Goal: Transaction & Acquisition: Obtain resource

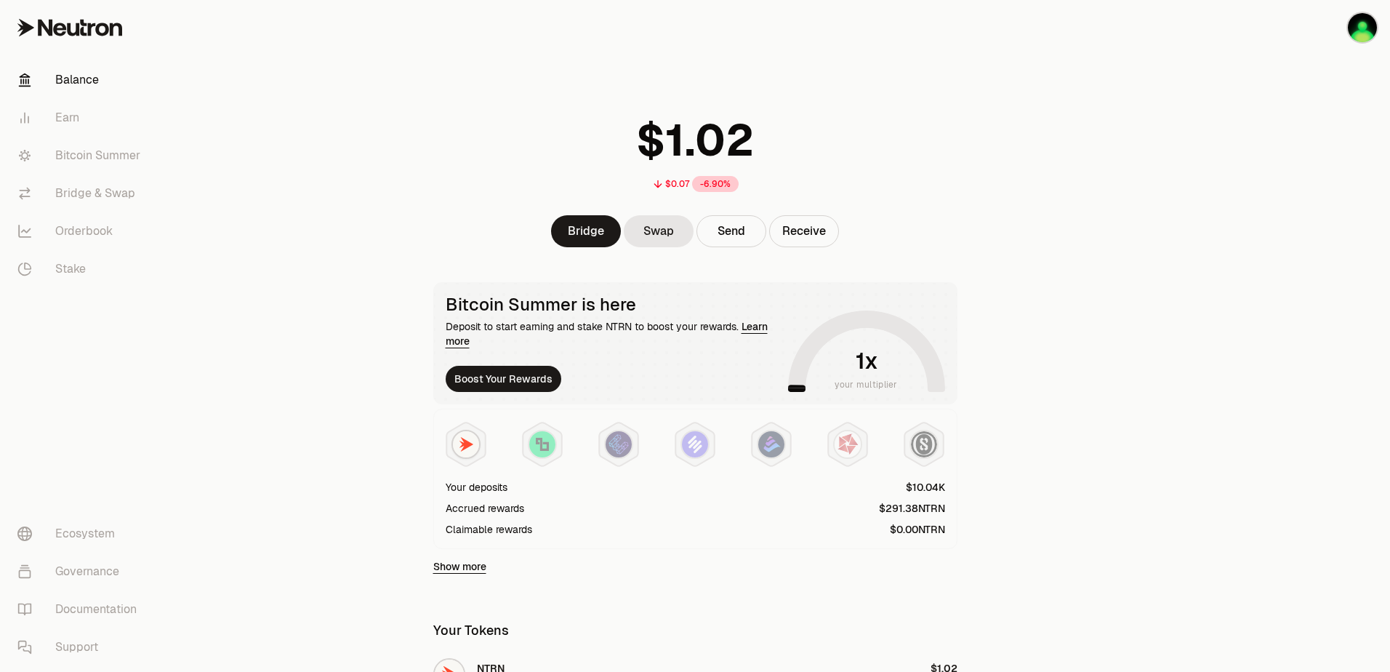
click at [297, 330] on main "$0.07 -6.90% Bridge Swap Send Receive Bitcoin Summer is here Deposit to start e…" at bounding box center [776, 471] width 1227 height 943
drag, startPoint x: 373, startPoint y: 251, endPoint x: 339, endPoint y: 275, distance: 42.2
click at [339, 275] on main "$0.07 -6.90% Bridge Swap Send Receive Bitcoin Summer is here Deposit to start e…" at bounding box center [776, 471] width 1227 height 943
drag, startPoint x: 408, startPoint y: 275, endPoint x: 366, endPoint y: 278, distance: 43.0
click at [366, 278] on main "$0.07 -6.90% Bridge Swap Send Receive Bitcoin Summer is here Deposit to start e…" at bounding box center [776, 471] width 1227 height 943
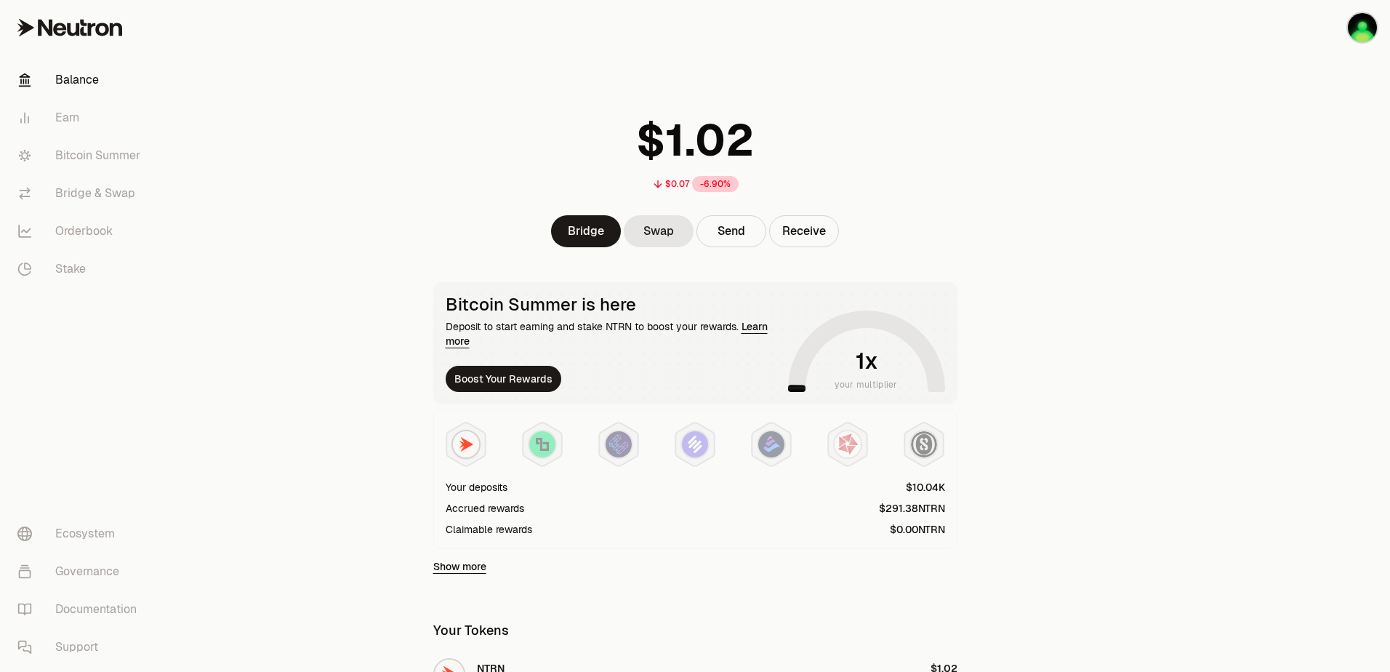
drag, startPoint x: 376, startPoint y: 273, endPoint x: 357, endPoint y: 278, distance: 19.6
click at [357, 278] on main "$0.07 -6.90% Bridge Swap Send Receive Bitcoin Summer is here Deposit to start e…" at bounding box center [776, 471] width 1227 height 943
click at [490, 380] on button "Boost Your Rewards" at bounding box center [504, 379] width 116 height 26
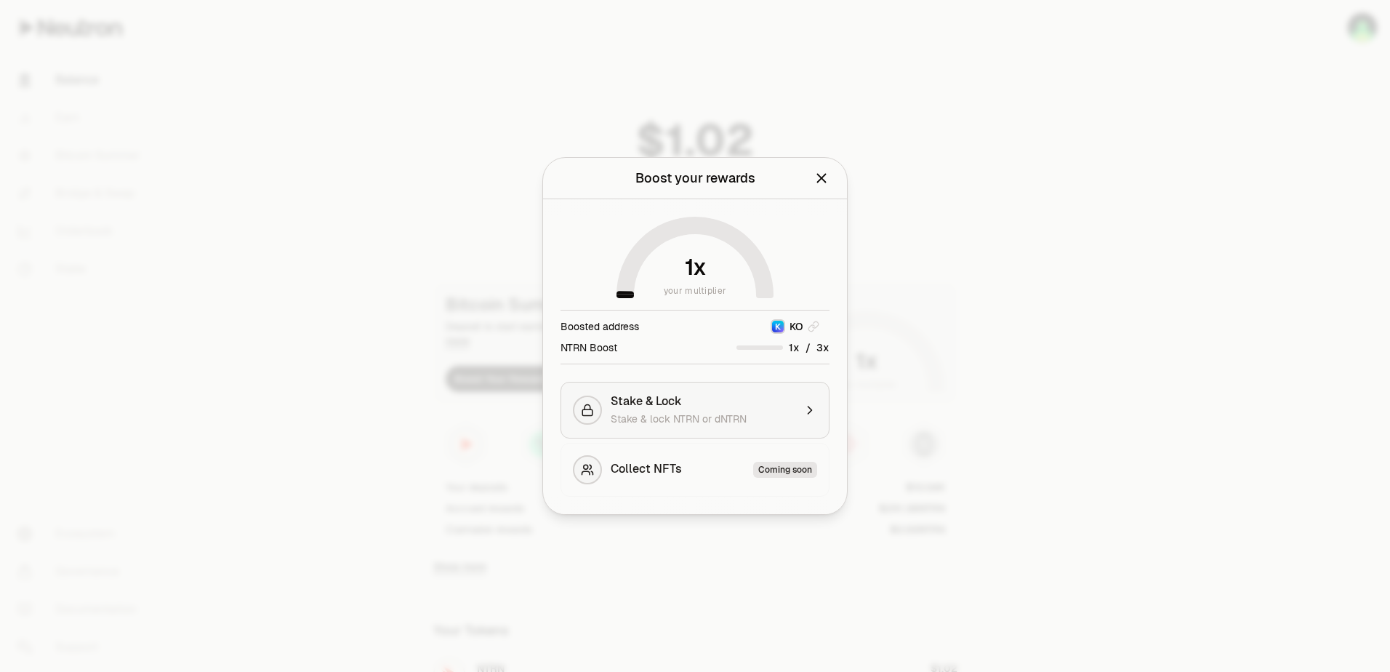
click at [637, 410] on div "Stake & Lock Stake & lock NTRN or dNTRN" at bounding box center [702, 410] width 183 height 32
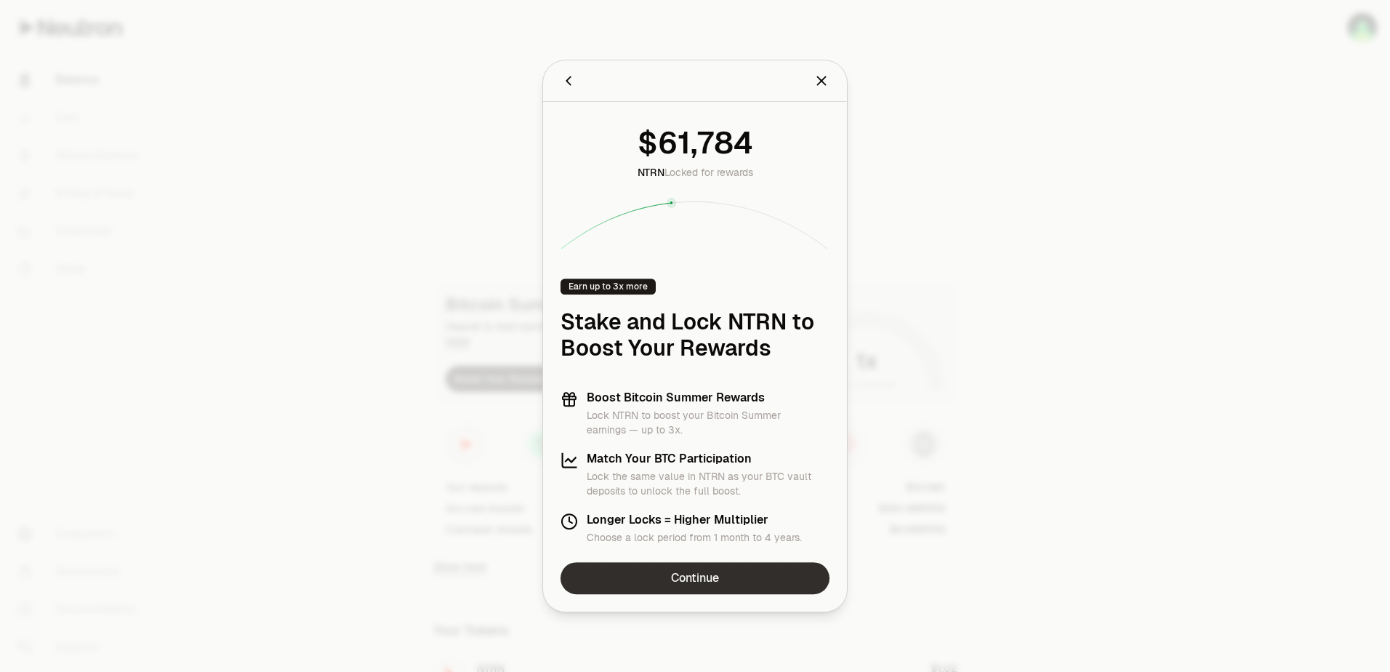
click at [667, 576] on link "Continue" at bounding box center [694, 578] width 269 height 32
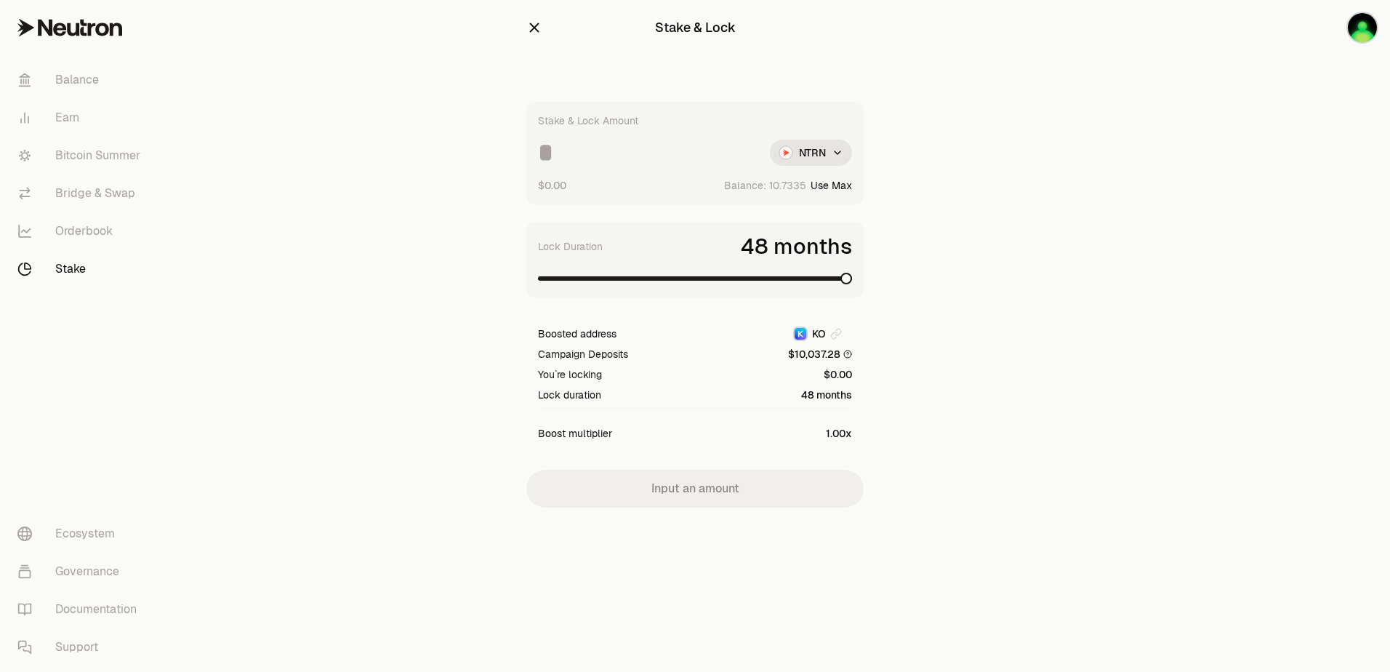
click at [852, 284] on span at bounding box center [846, 279] width 12 height 12
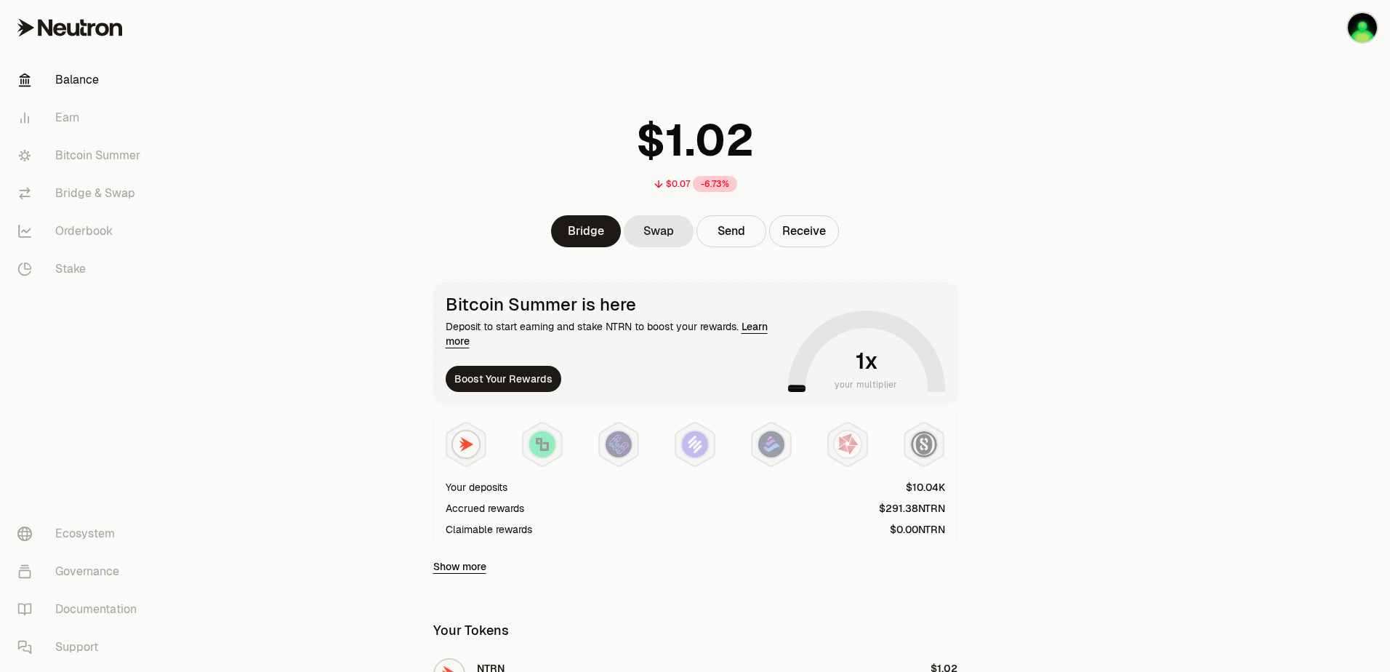
drag, startPoint x: 1014, startPoint y: 262, endPoint x: 785, endPoint y: 324, distance: 237.3
click at [785, 324] on div "Bitcoin Summer is here Deposit to start earning and stake NTRN to boost your re…" at bounding box center [695, 343] width 524 height 122
click at [510, 386] on button "Boost Your Rewards" at bounding box center [504, 379] width 116 height 26
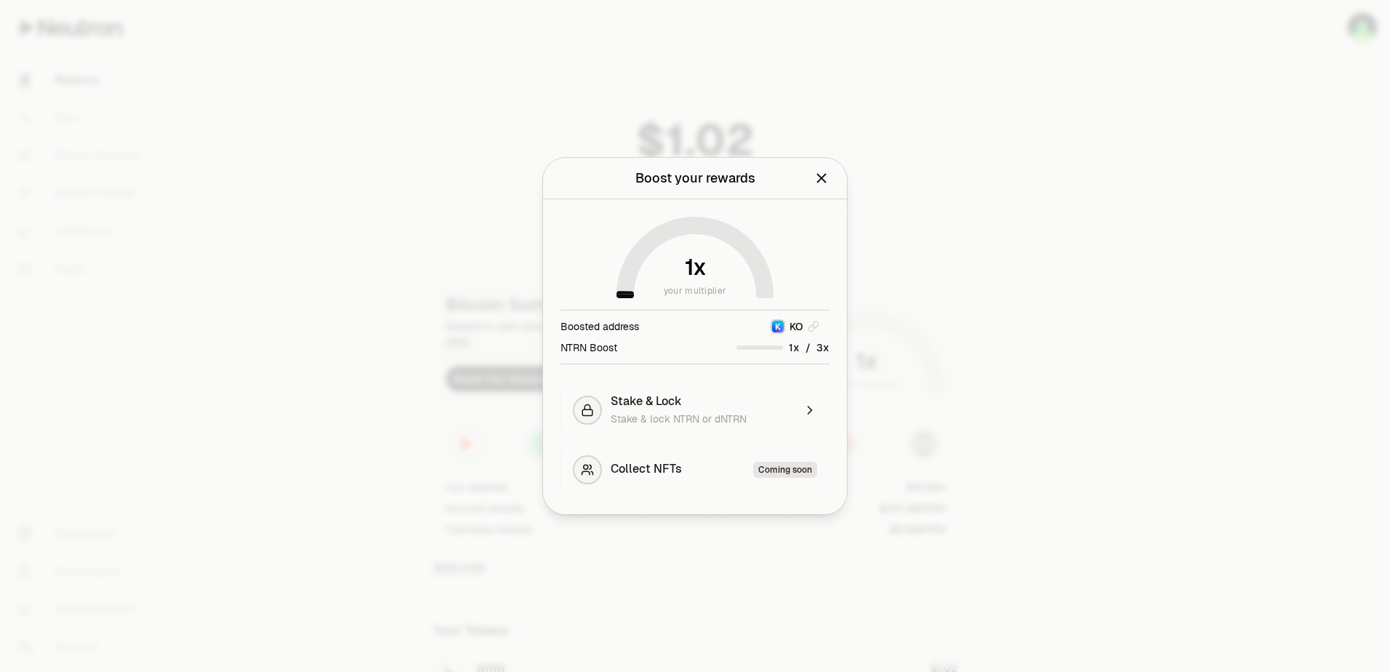
click at [818, 182] on icon "Close" at bounding box center [821, 178] width 16 height 16
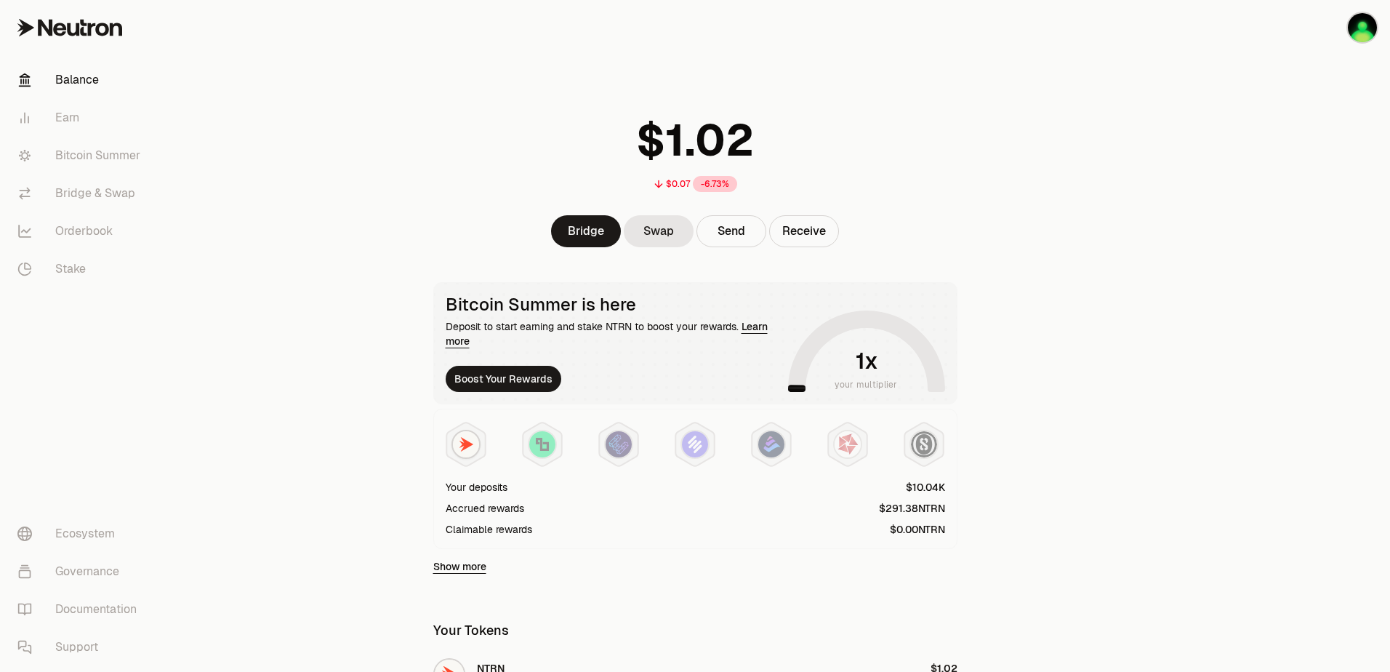
click at [760, 327] on link "Learn more" at bounding box center [607, 334] width 322 height 28
click at [89, 157] on link "Bitcoin Summer" at bounding box center [81, 156] width 151 height 38
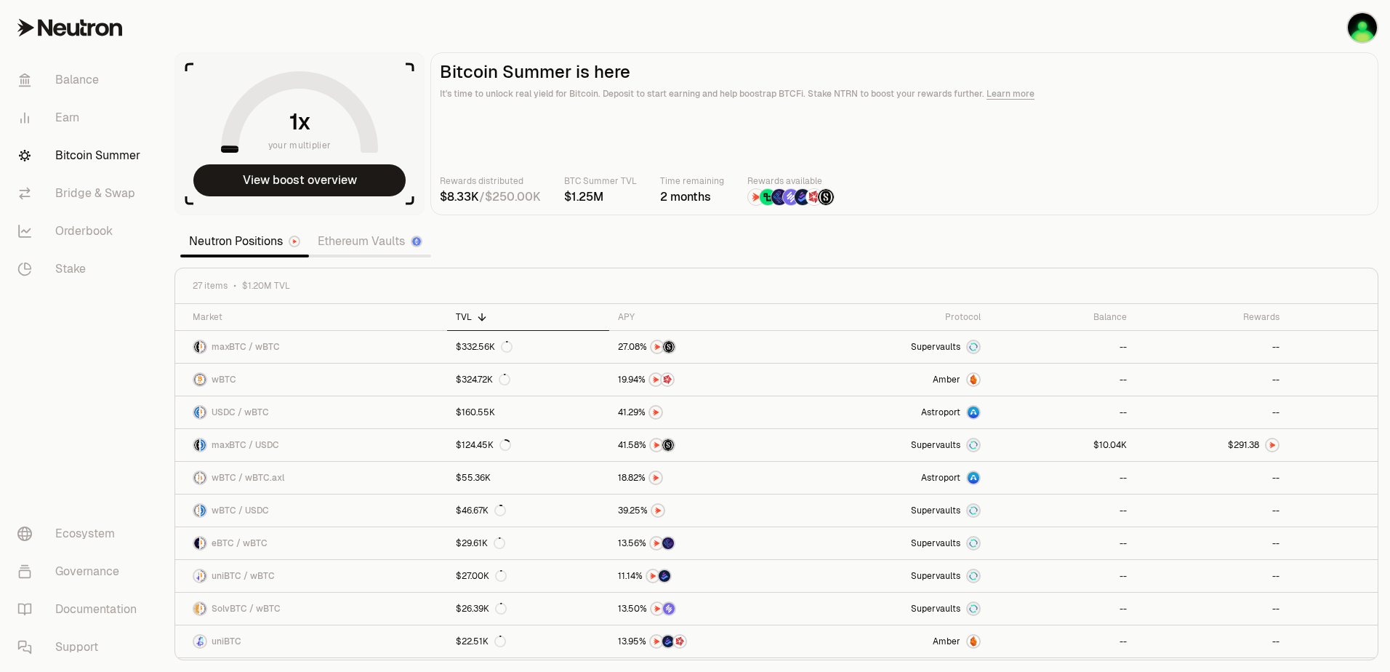
drag, startPoint x: 761, startPoint y: 253, endPoint x: 702, endPoint y: 253, distance: 58.9
click at [702, 253] on section "your multiplier View boost overview Bitcoin Summer is here It's time to unlock …" at bounding box center [776, 336] width 1227 height 672
drag, startPoint x: 746, startPoint y: 259, endPoint x: 688, endPoint y: 261, distance: 58.2
click at [688, 261] on section "your multiplier View boost overview Bitcoin Summer is here It's time to unlock …" at bounding box center [776, 336] width 1227 height 672
drag, startPoint x: 719, startPoint y: 257, endPoint x: 677, endPoint y: 256, distance: 42.2
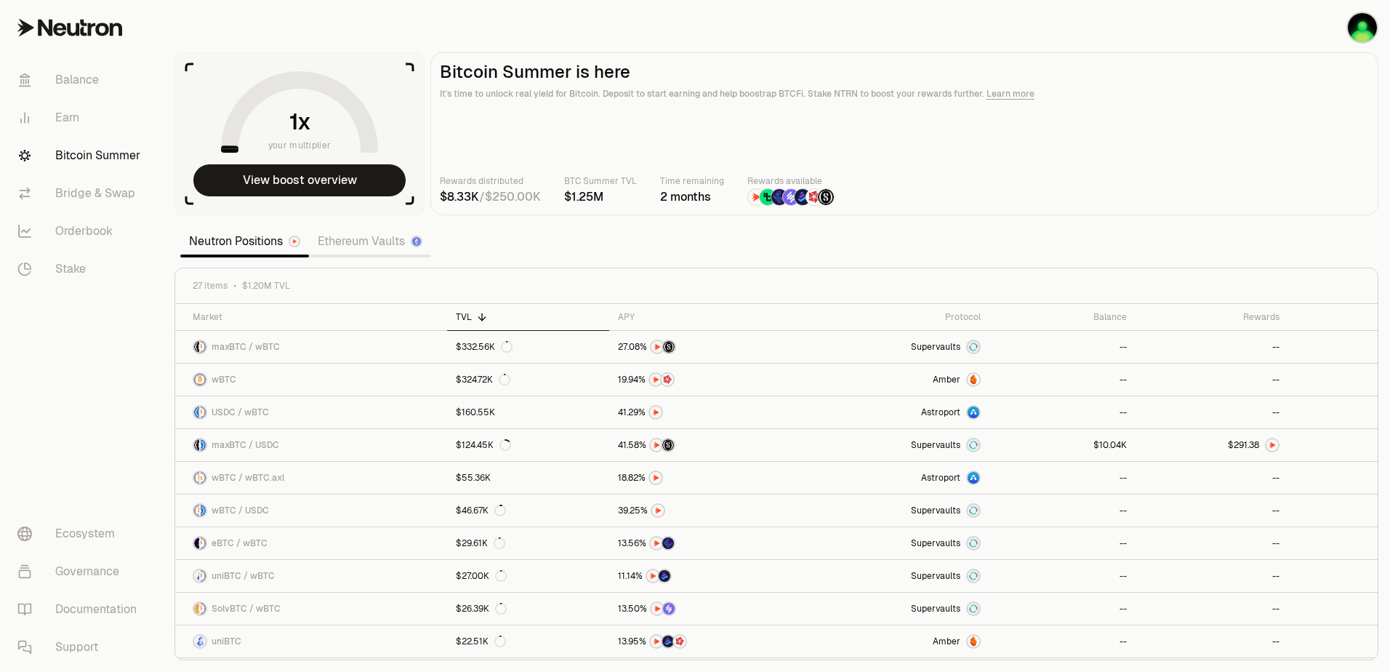
click at [677, 256] on section "your multiplier View boost overview Bitcoin Summer is here It's time to unlock …" at bounding box center [776, 336] width 1227 height 672
